Goal: Information Seeking & Learning: Find specific fact

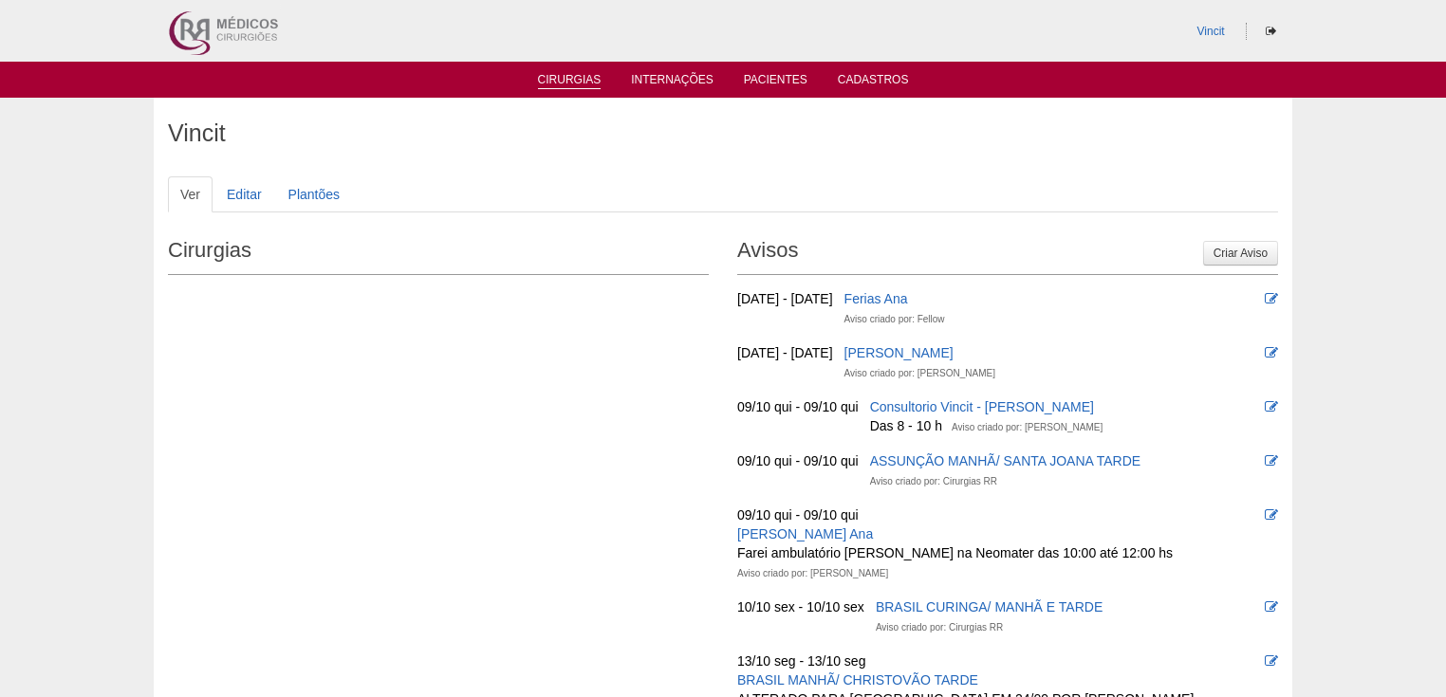
click at [567, 86] on link "Cirurgias" at bounding box center [570, 81] width 64 height 16
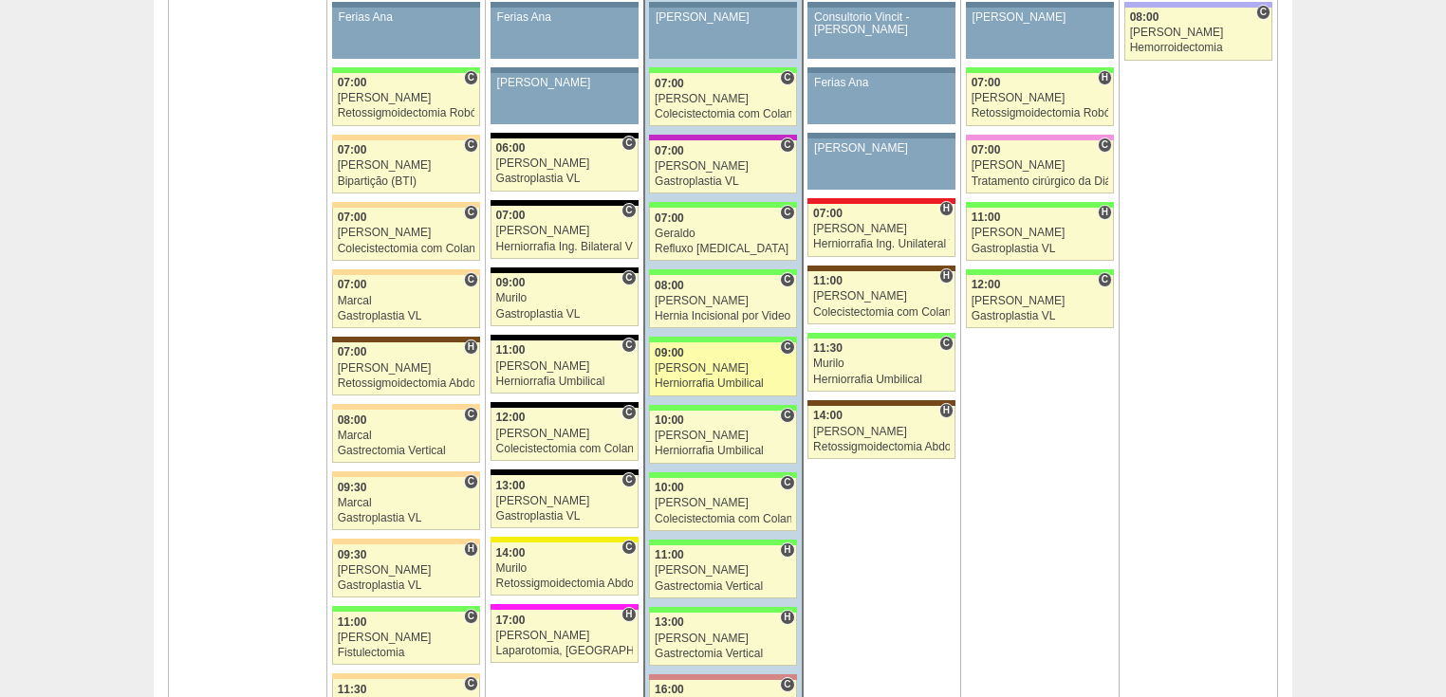
scroll to position [1290, 0]
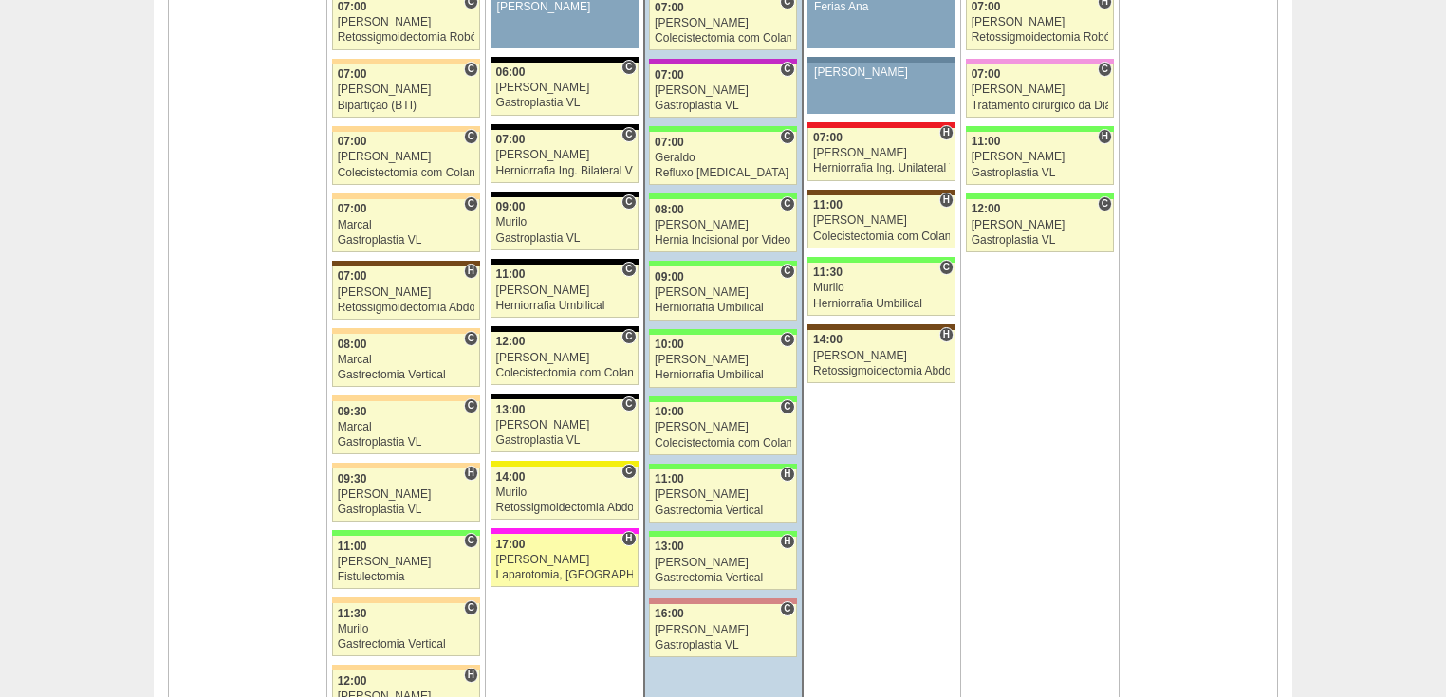
click at [550, 562] on link "89432 Luiz Guilherme H 17:00 Luiz Guilherme Laparotomia, Biópsia, Drenagem, Bri…" at bounding box center [564, 560] width 148 height 53
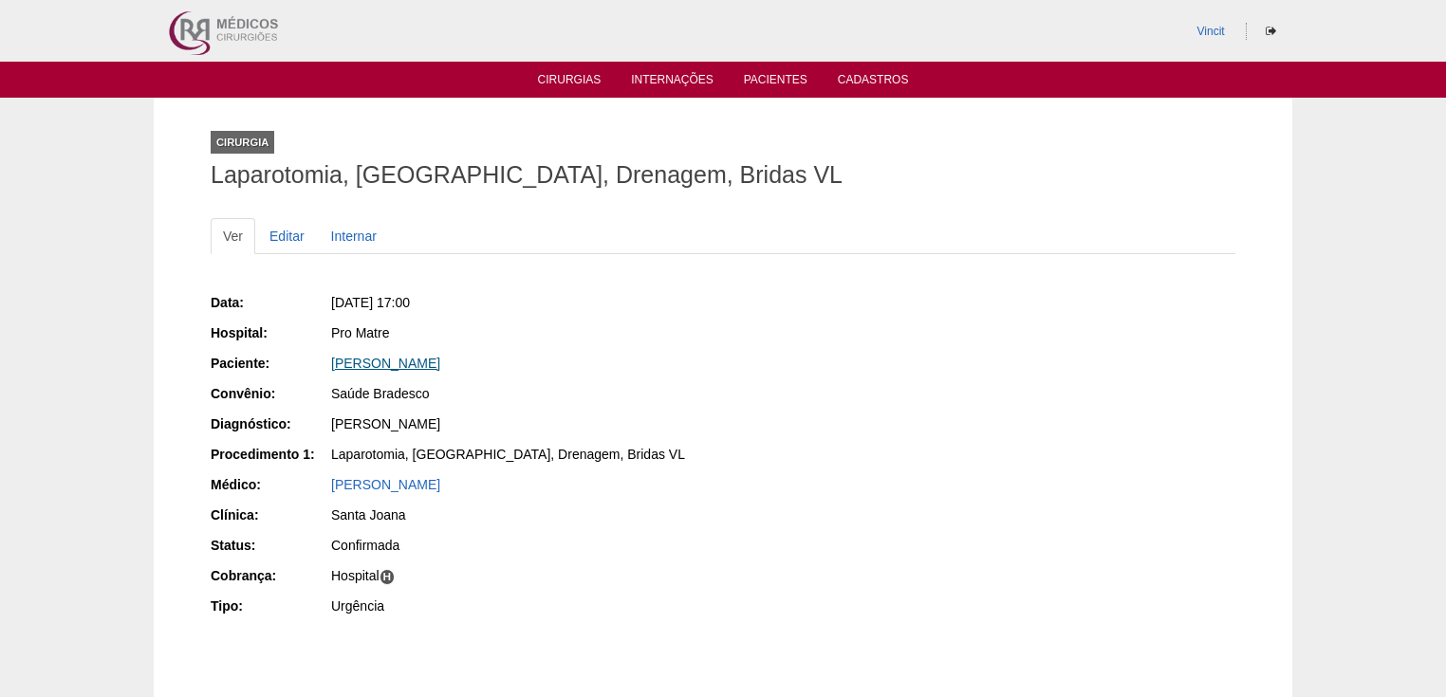
click at [395, 356] on link "[PERSON_NAME]" at bounding box center [385, 363] width 109 height 15
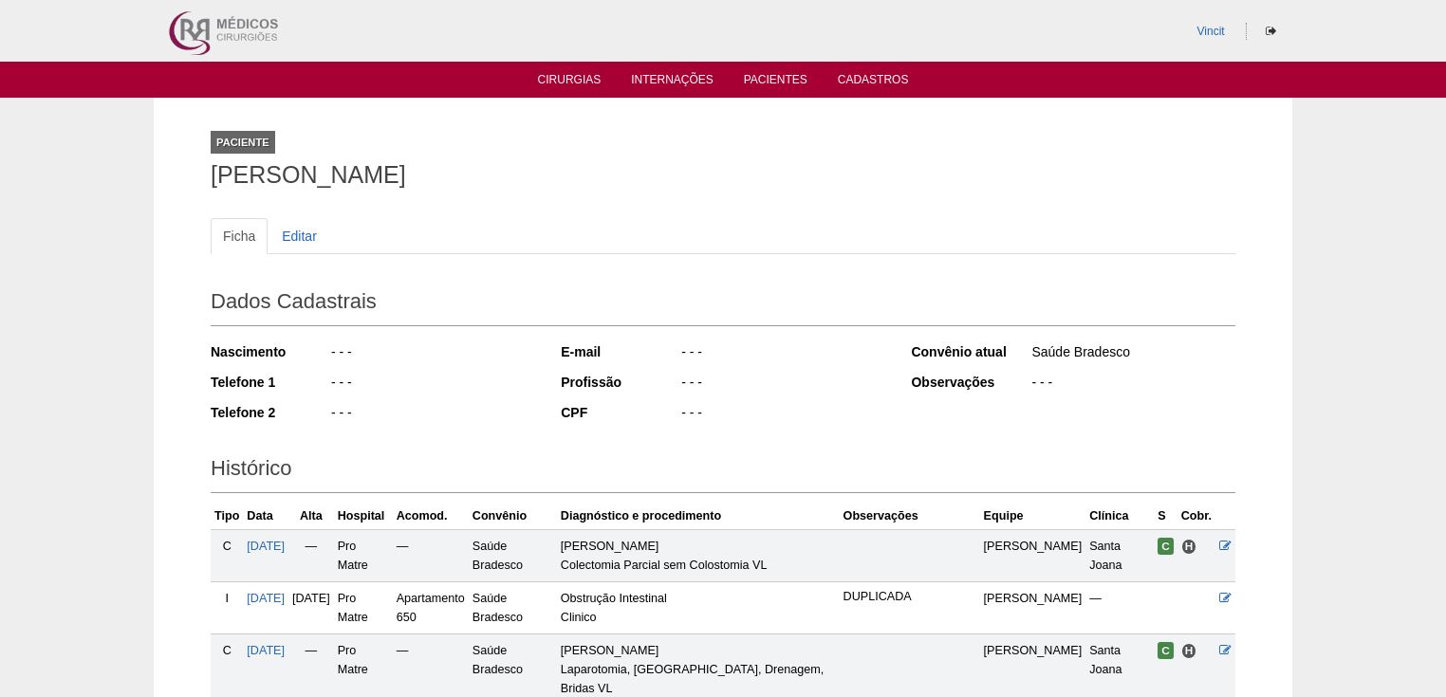
scroll to position [304, 0]
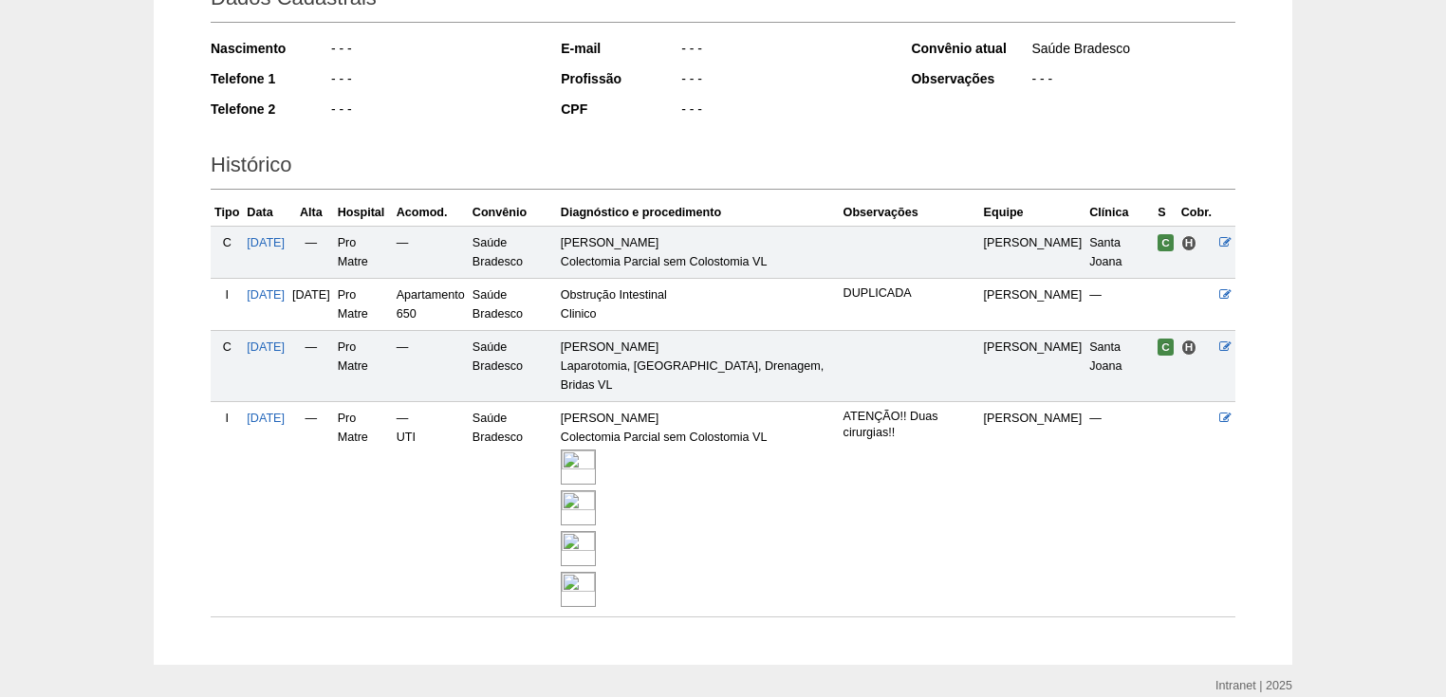
click at [596, 463] on img at bounding box center [578, 467] width 35 height 35
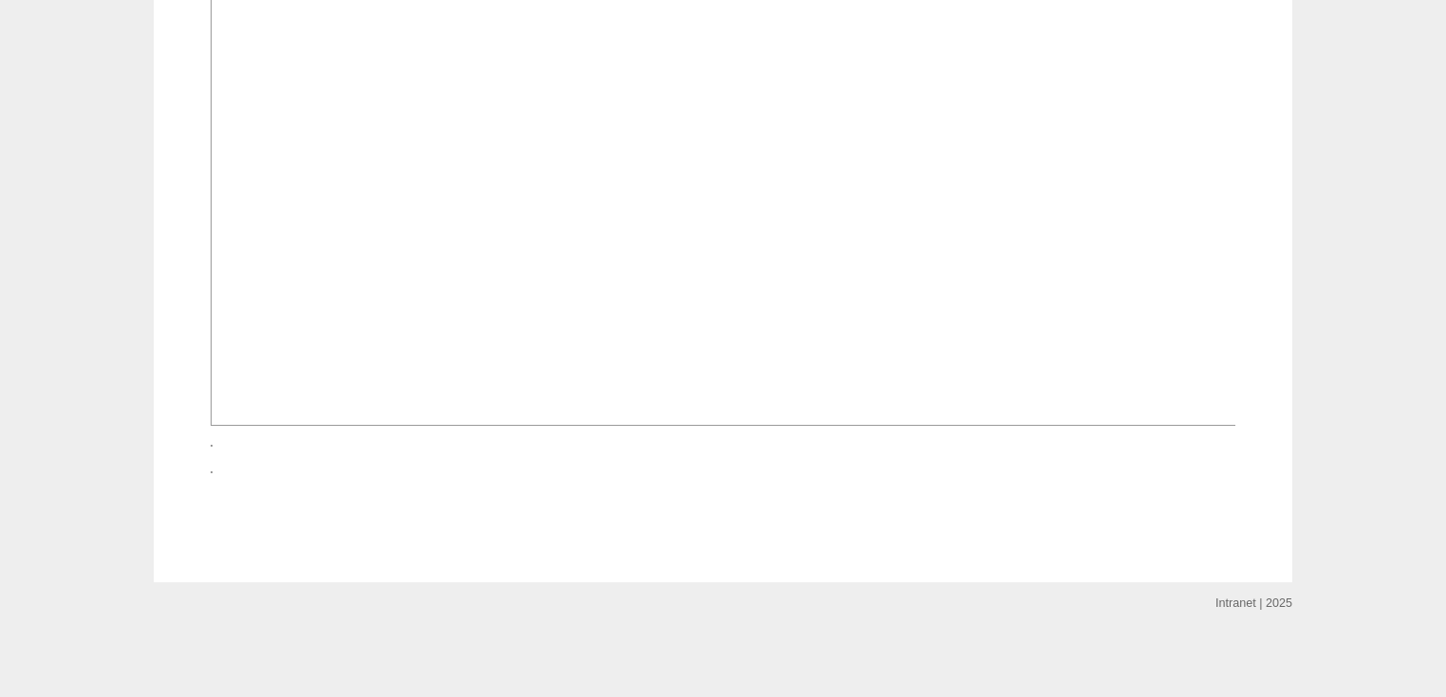
scroll to position [3187, 0]
